Goal: Navigation & Orientation: Find specific page/section

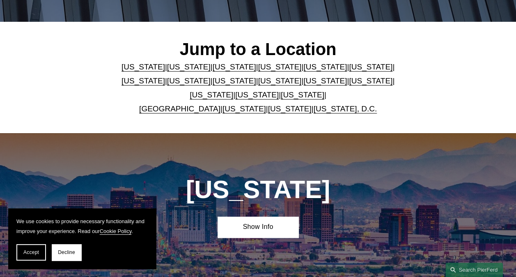
scroll to position [205, 0]
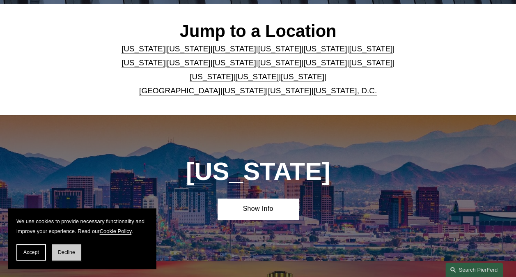
click at [71, 253] on span "Decline" at bounding box center [66, 252] width 17 height 6
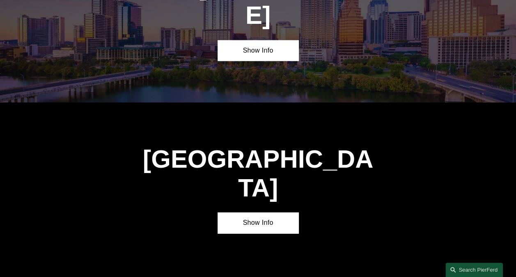
scroll to position [2465, 0]
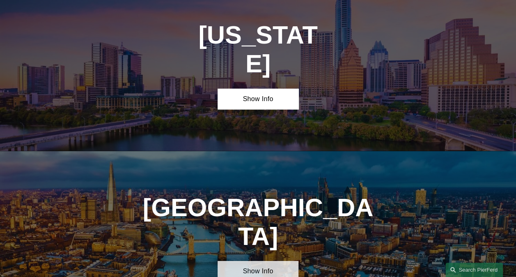
click at [269, 261] on link "Show Info" at bounding box center [258, 271] width 81 height 21
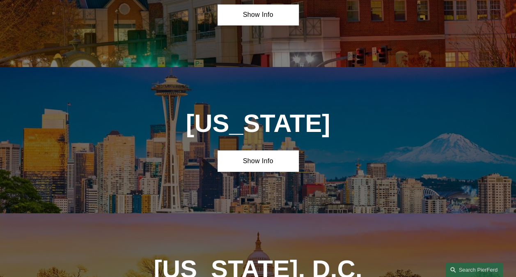
scroll to position [3145, 0]
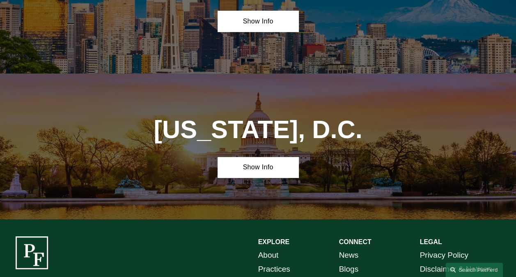
click at [286, 262] on link "Practices" at bounding box center [274, 269] width 32 height 14
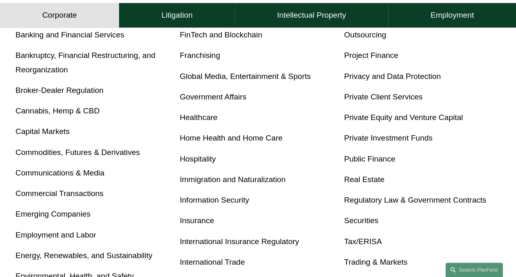
scroll to position [402, 0]
